Goal: Communication & Community: Answer question/provide support

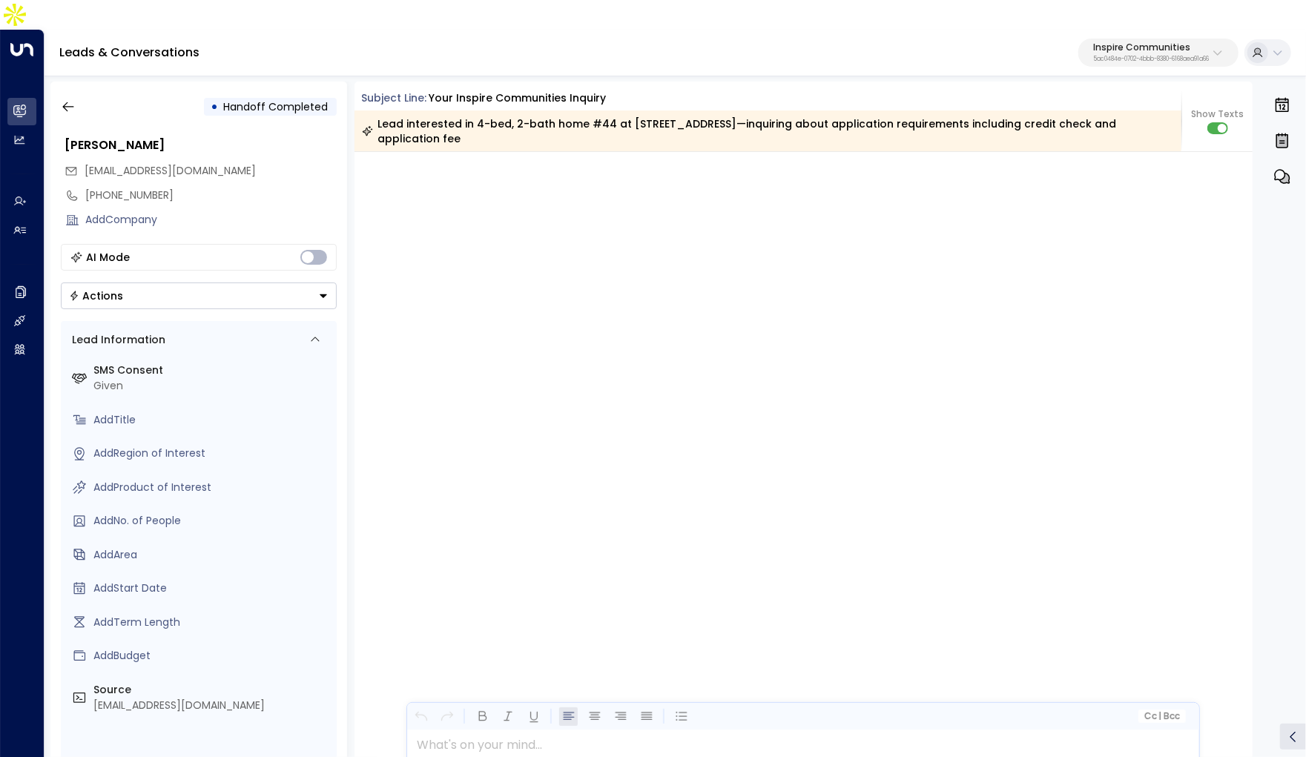
scroll to position [3381, 0]
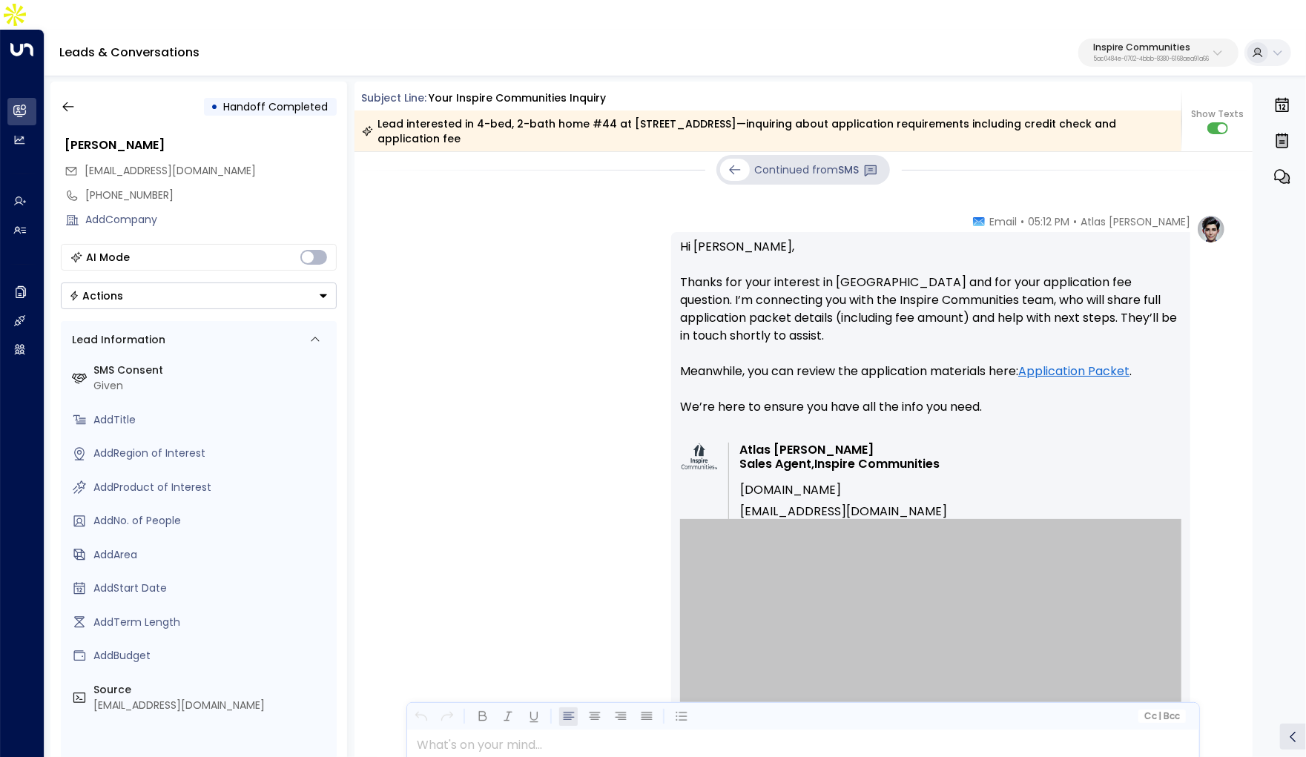
click at [849, 306] on div "Atlas [PERSON_NAME] • 05:12 PM • Email Hi [PERSON_NAME], Thanks for your intere…" at bounding box center [804, 647] width 846 height 866
click at [982, 214] on div "Atlas [PERSON_NAME] • 05:12 PM • Email Hi [PERSON_NAME], Thanks for your intere…" at bounding box center [930, 647] width 519 height 866
